Goal: Find specific page/section: Find specific page/section

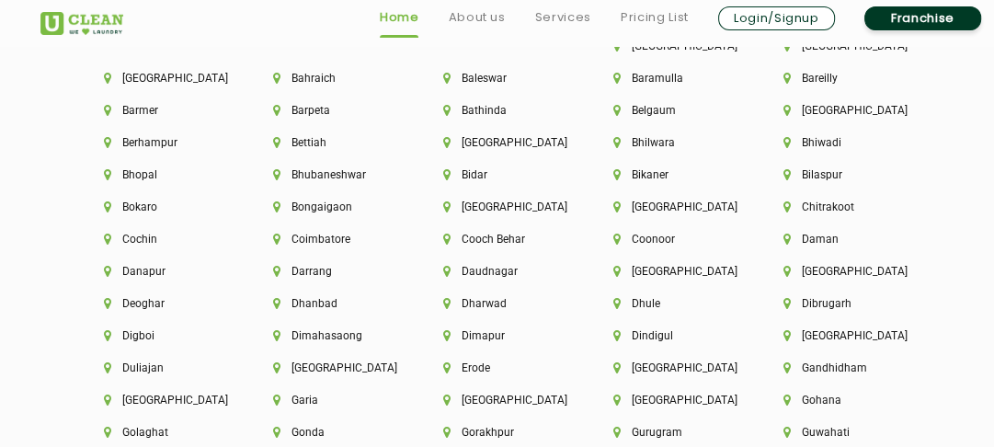
scroll to position [4126, 0]
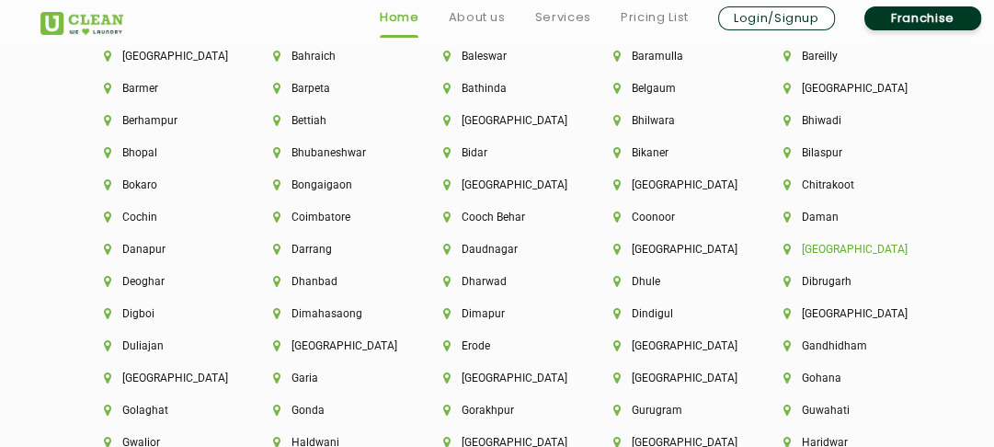
click at [829, 247] on li "[GEOGRAPHIC_DATA]" at bounding box center [838, 249] width 108 height 13
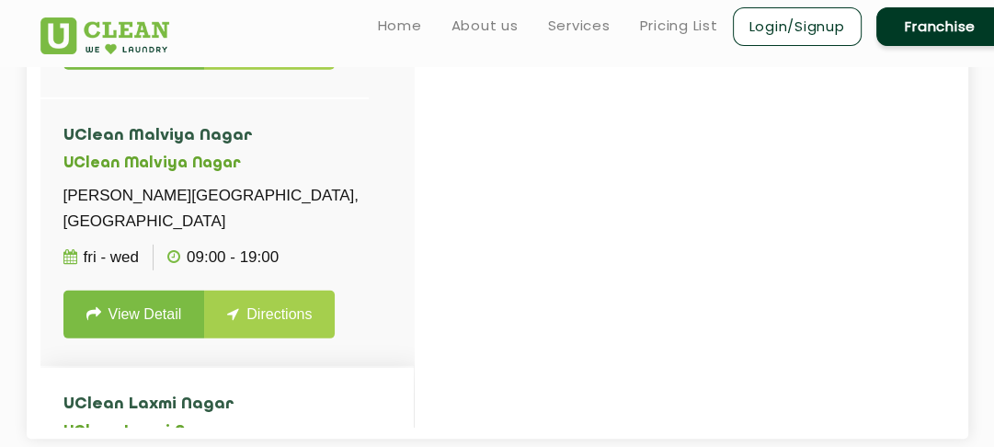
scroll to position [3889, 0]
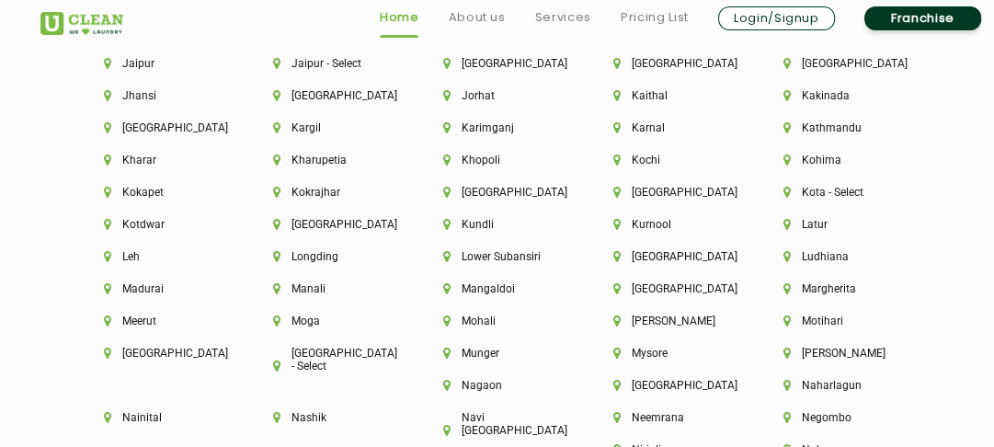
scroll to position [4346, 0]
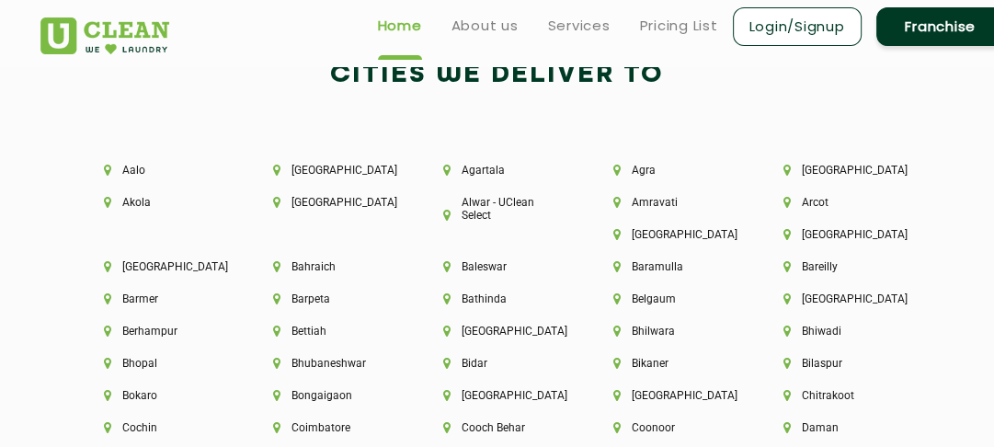
scroll to position [3910, 0]
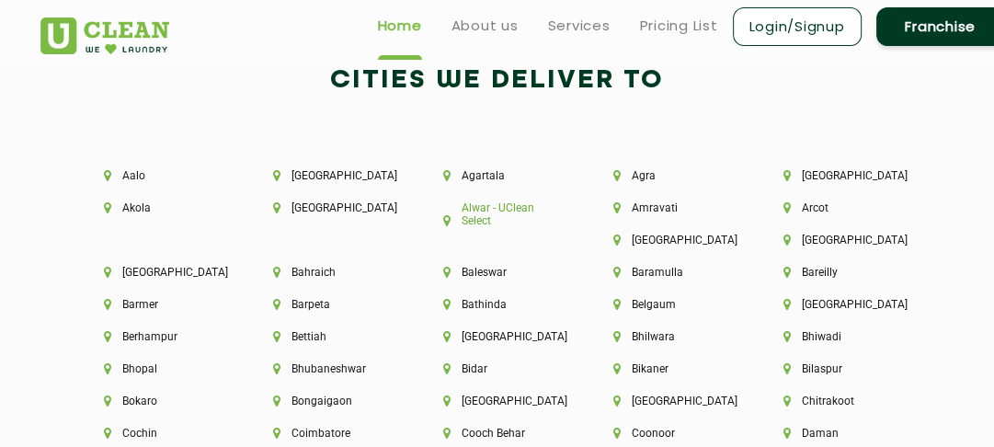
click at [477, 224] on li "Alwar - UClean Select" at bounding box center [497, 214] width 108 height 26
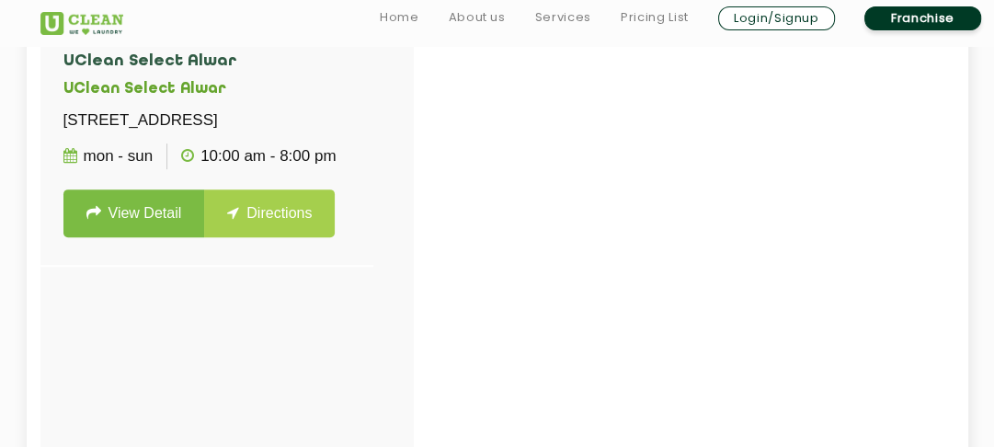
scroll to position [490, 0]
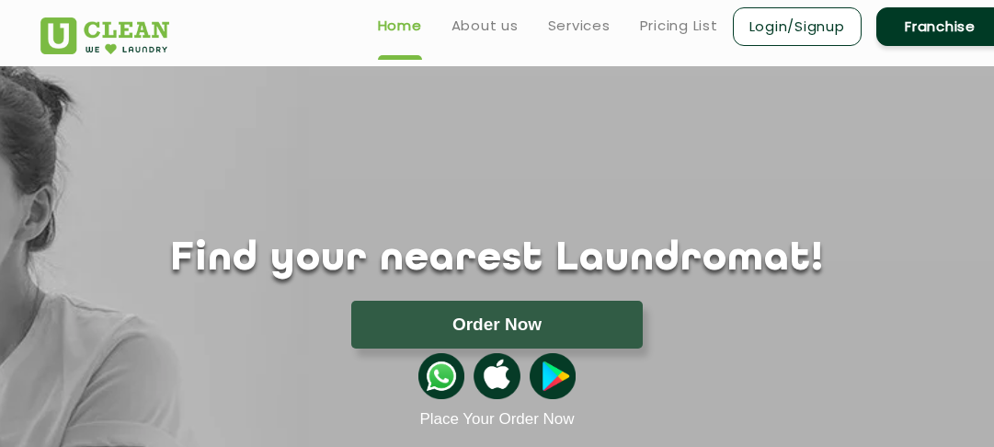
scroll to position [4533, 0]
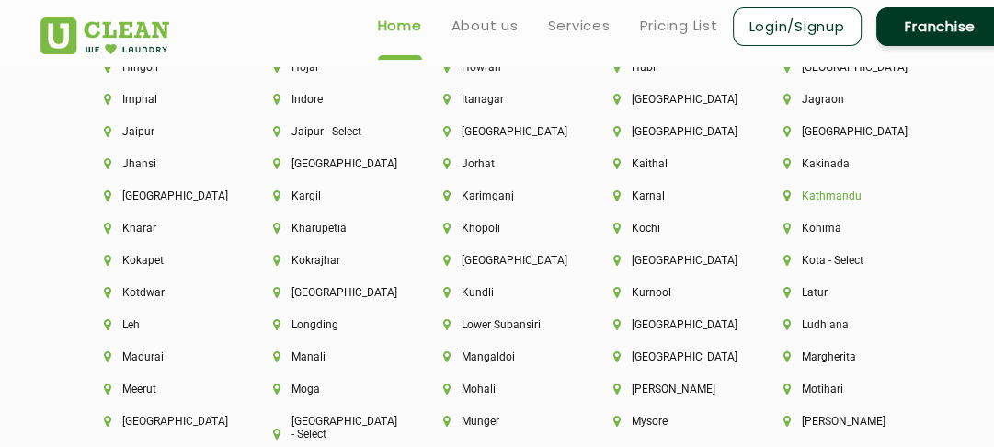
click at [824, 202] on li "Kathmandu" at bounding box center [838, 196] width 108 height 13
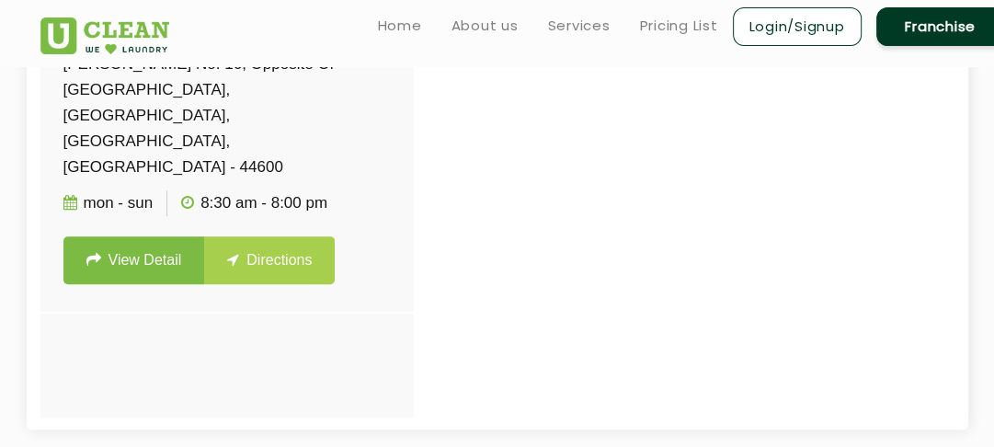
scroll to position [534, 0]
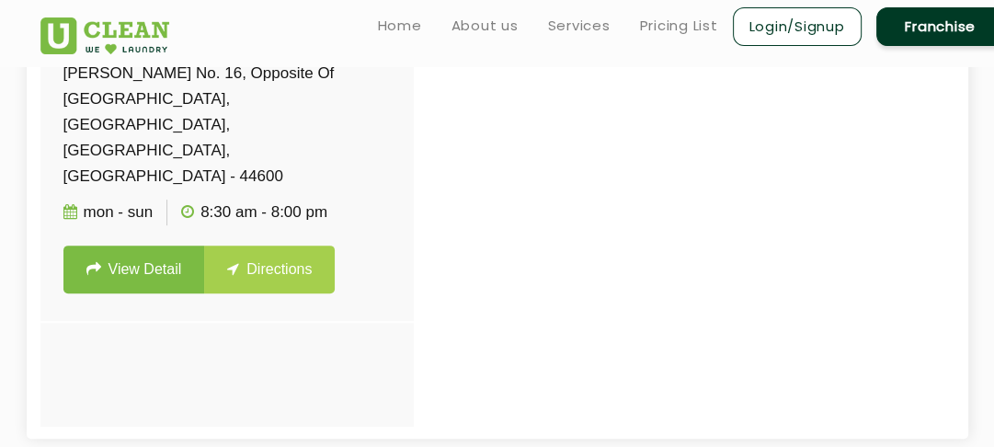
click at [765, 155] on div at bounding box center [537, 201] width 994 height 447
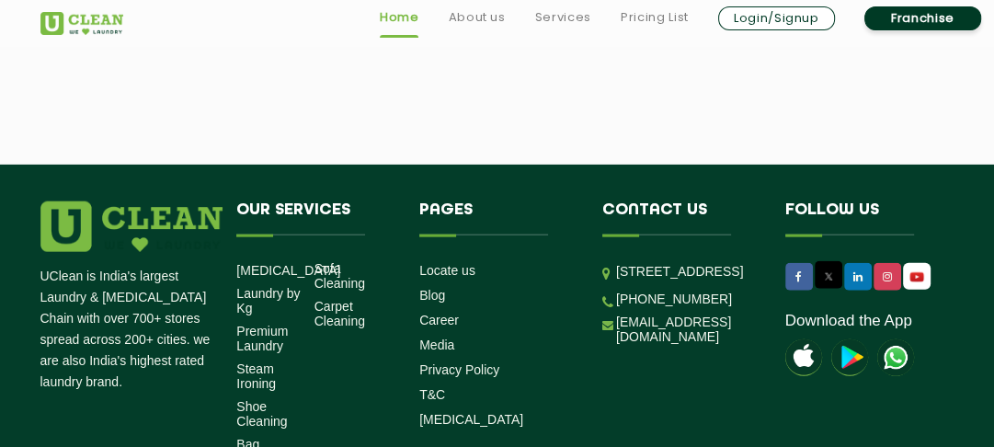
scroll to position [3176, 0]
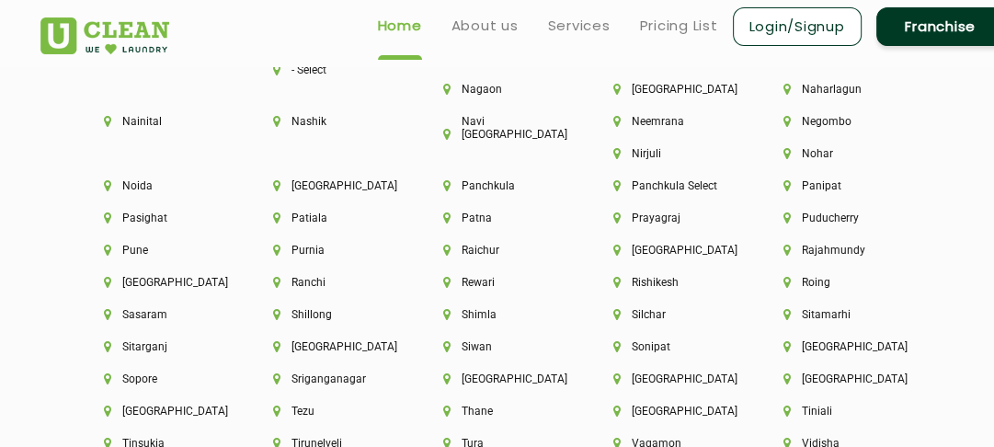
scroll to position [4891, 0]
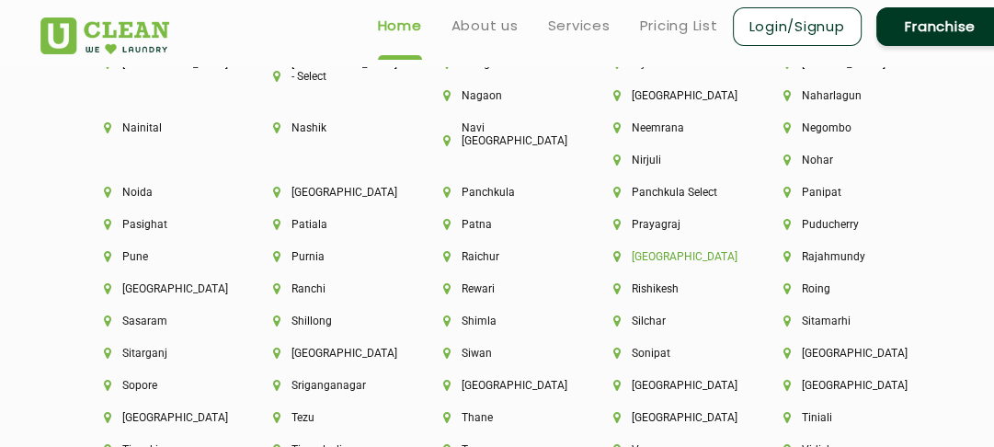
click at [650, 250] on li "[GEOGRAPHIC_DATA]" at bounding box center [668, 256] width 108 height 13
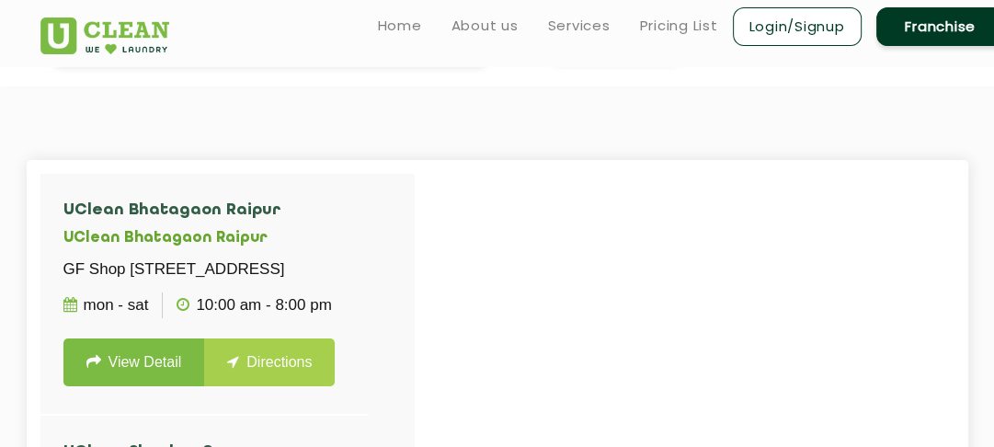
click at [486, 271] on div at bounding box center [537, 397] width 994 height 447
click at [301, 282] on p "GF Shop [STREET_ADDRESS]" at bounding box center [204, 270] width 282 height 26
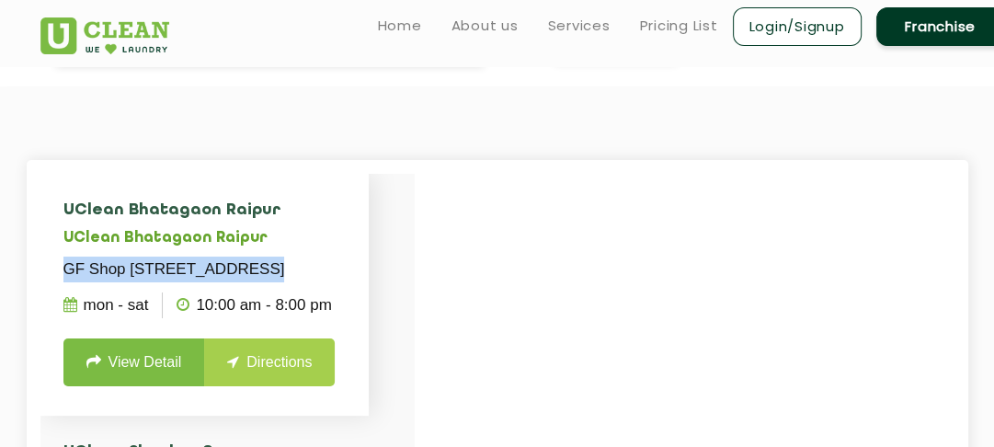
click at [301, 282] on p "GF Shop [STREET_ADDRESS]" at bounding box center [204, 270] width 282 height 26
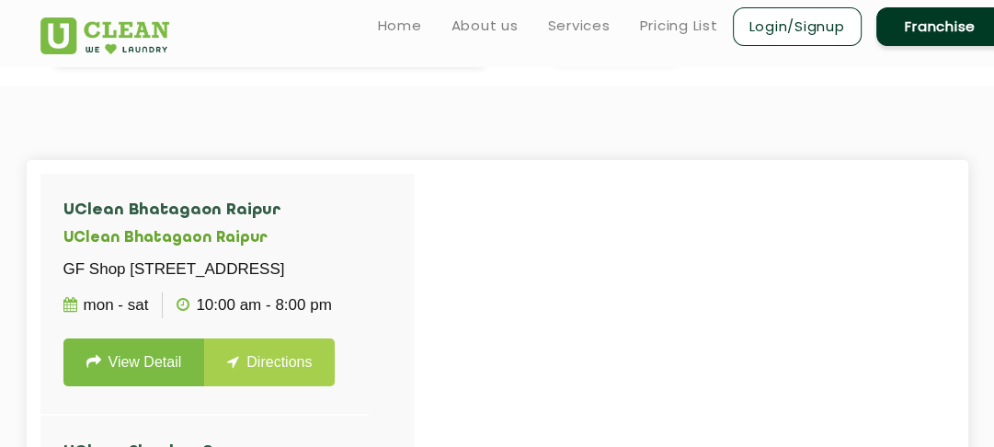
drag, startPoint x: 301, startPoint y: 296, endPoint x: 37, endPoint y: 201, distance: 280.8
click at [37, 201] on div "[GEOGRAPHIC_DATA] [GEOGRAPHIC_DATA] GF Shop [STREET_ADDRESS] Mon - Sat 10:00 AM…" at bounding box center [498, 397] width 942 height 475
click at [38, 201] on div "[GEOGRAPHIC_DATA] [GEOGRAPHIC_DATA] GF Shop [STREET_ADDRESS] Mon - Sat 10:00 AM…" at bounding box center [498, 397] width 942 height 475
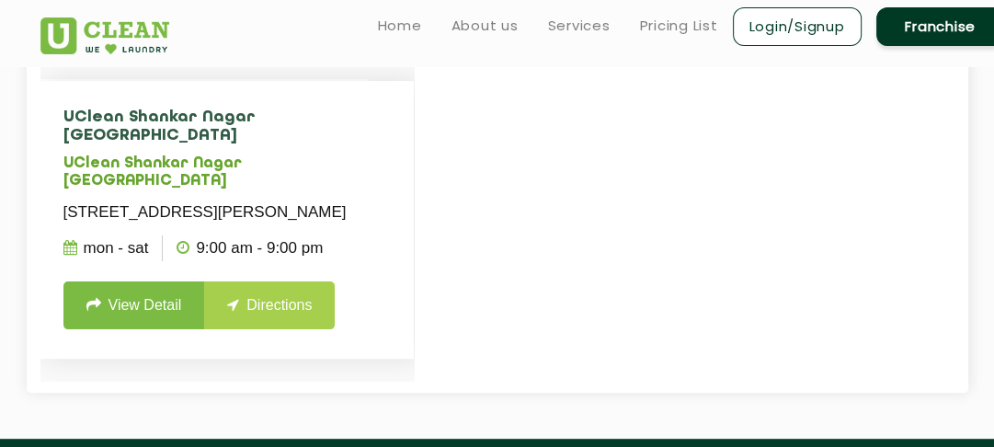
scroll to position [88, 0]
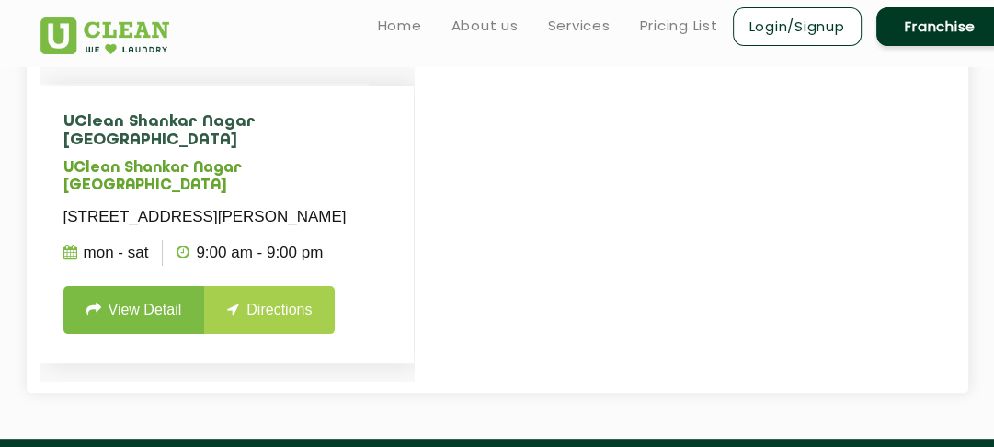
click at [256, 325] on link "Directions" at bounding box center [269, 310] width 131 height 48
